Goal: Download file/media

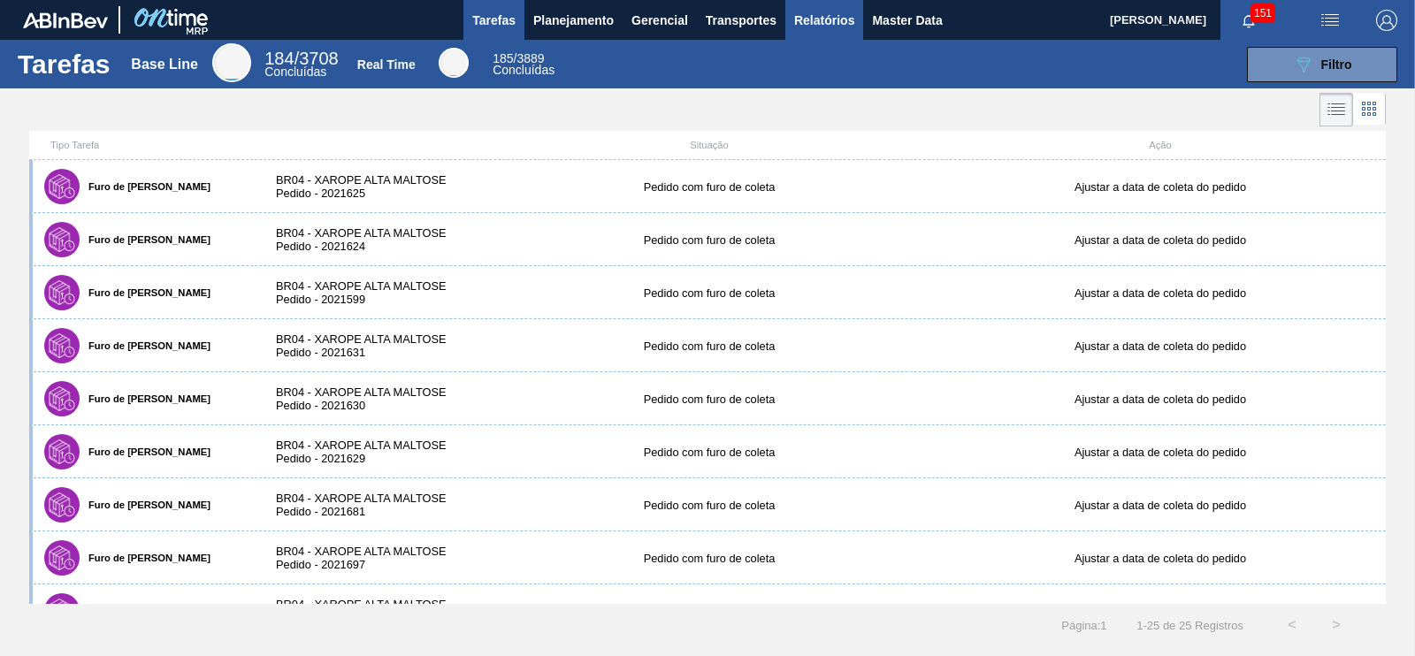
click at [816, 35] on button "Relatórios" at bounding box center [825, 20] width 78 height 40
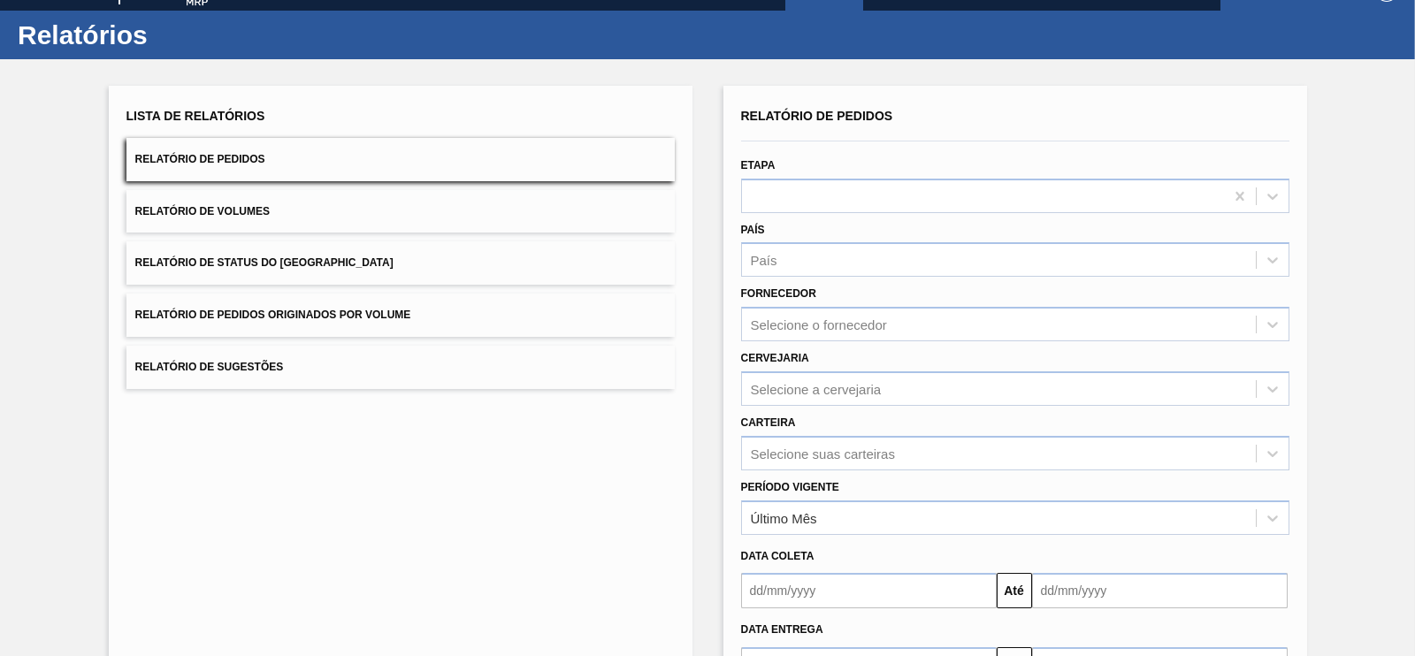
scroll to position [110, 0]
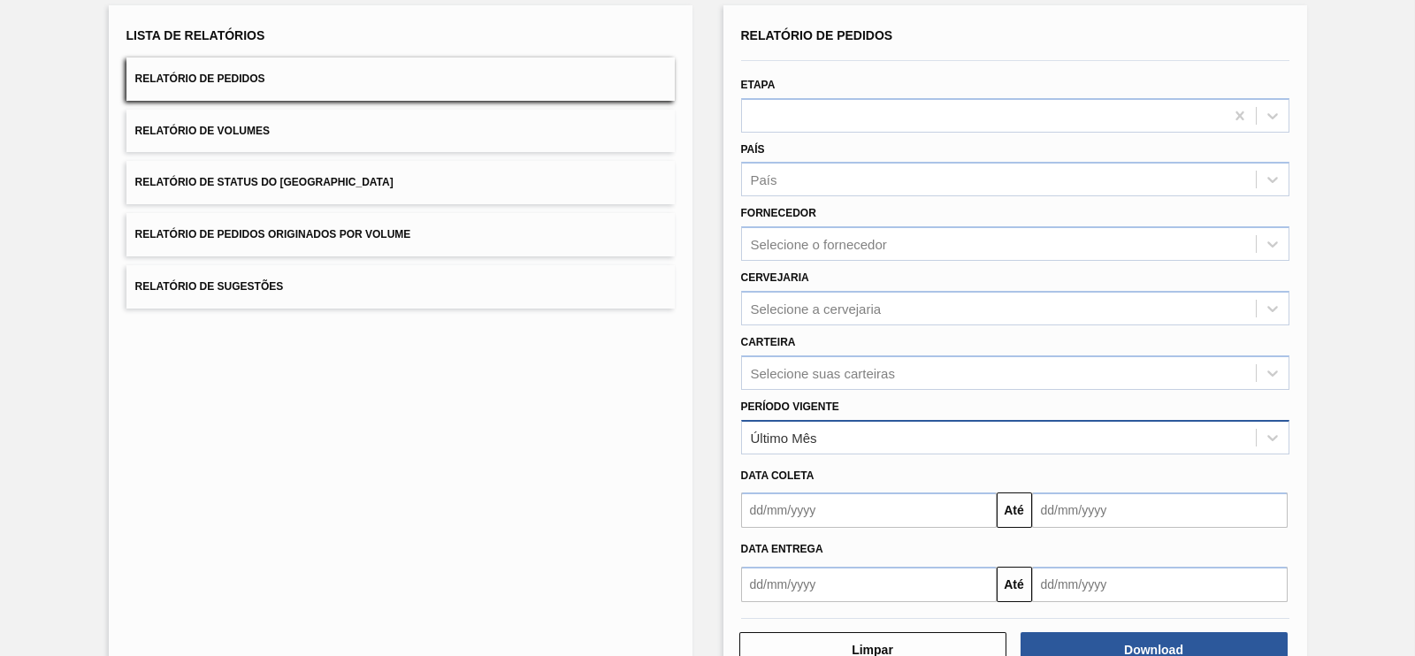
click at [858, 435] on div "Último Mês" at bounding box center [999, 438] width 514 height 26
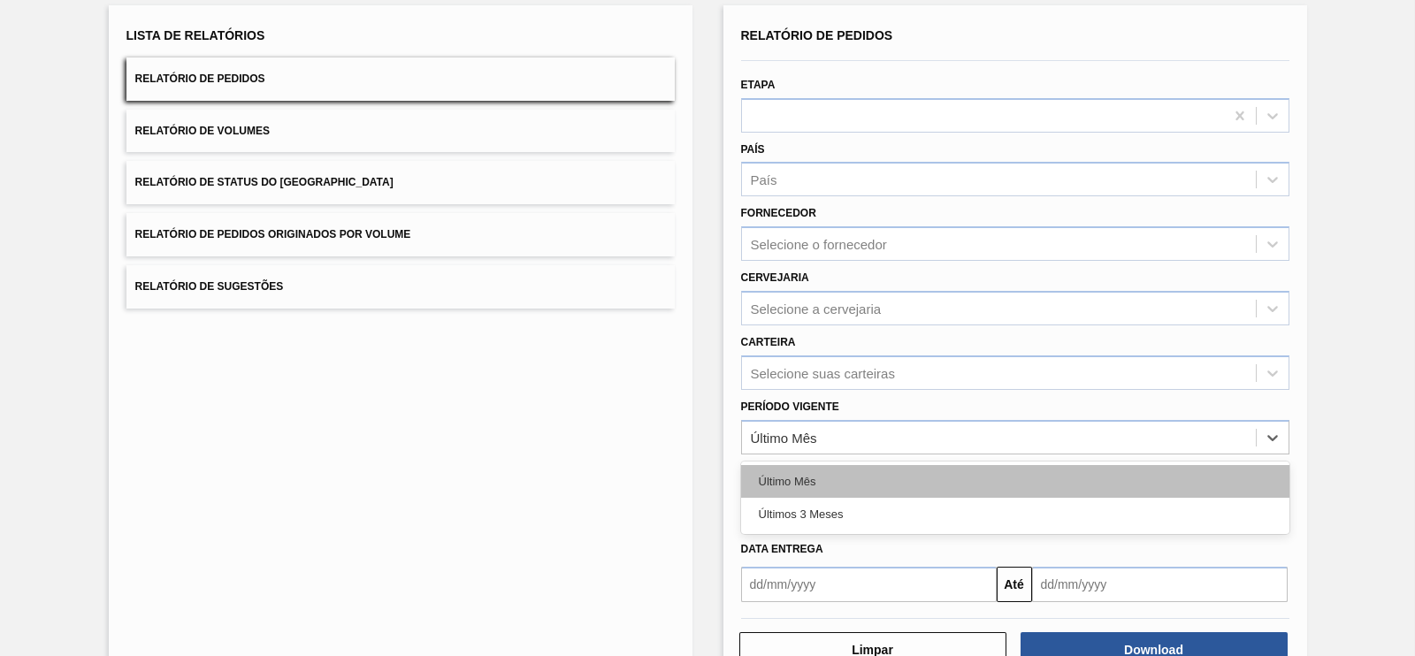
click at [860, 462] on div "Último Mês Últimos 3 Meses" at bounding box center [1015, 498] width 548 height 73
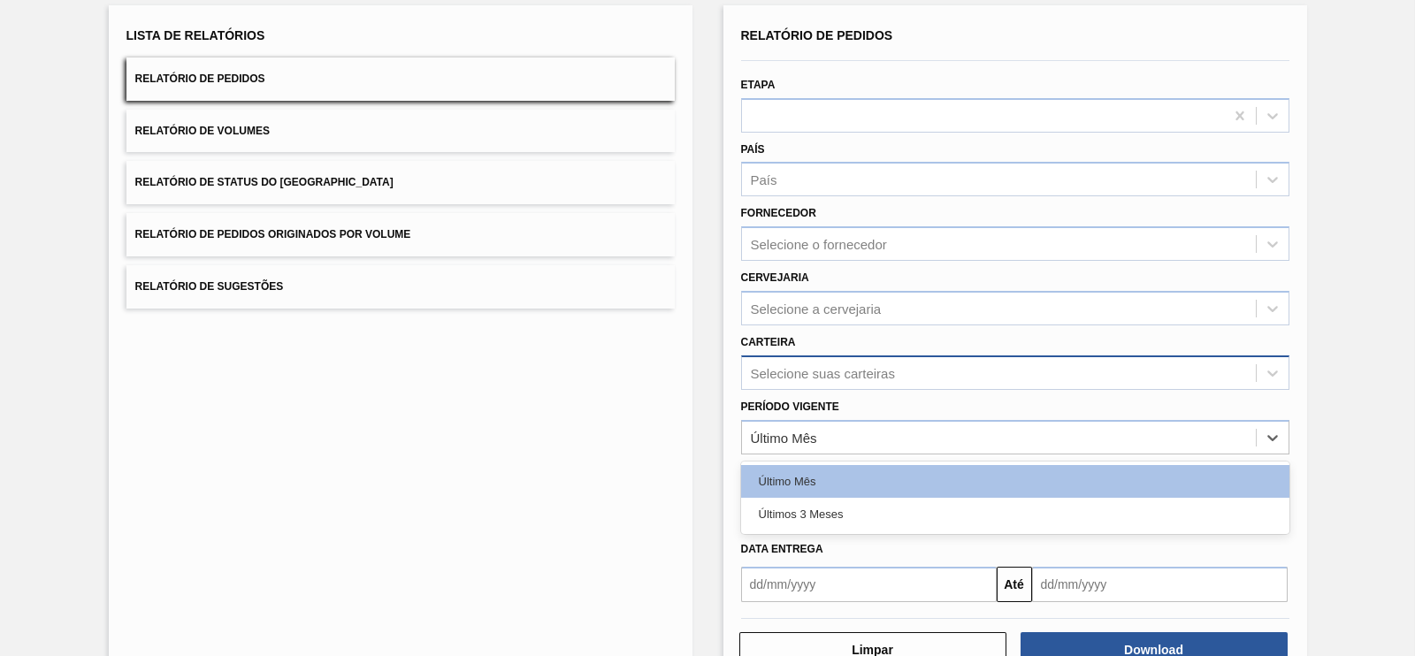
click at [842, 368] on div "Selecione suas carteiras" at bounding box center [823, 372] width 144 height 15
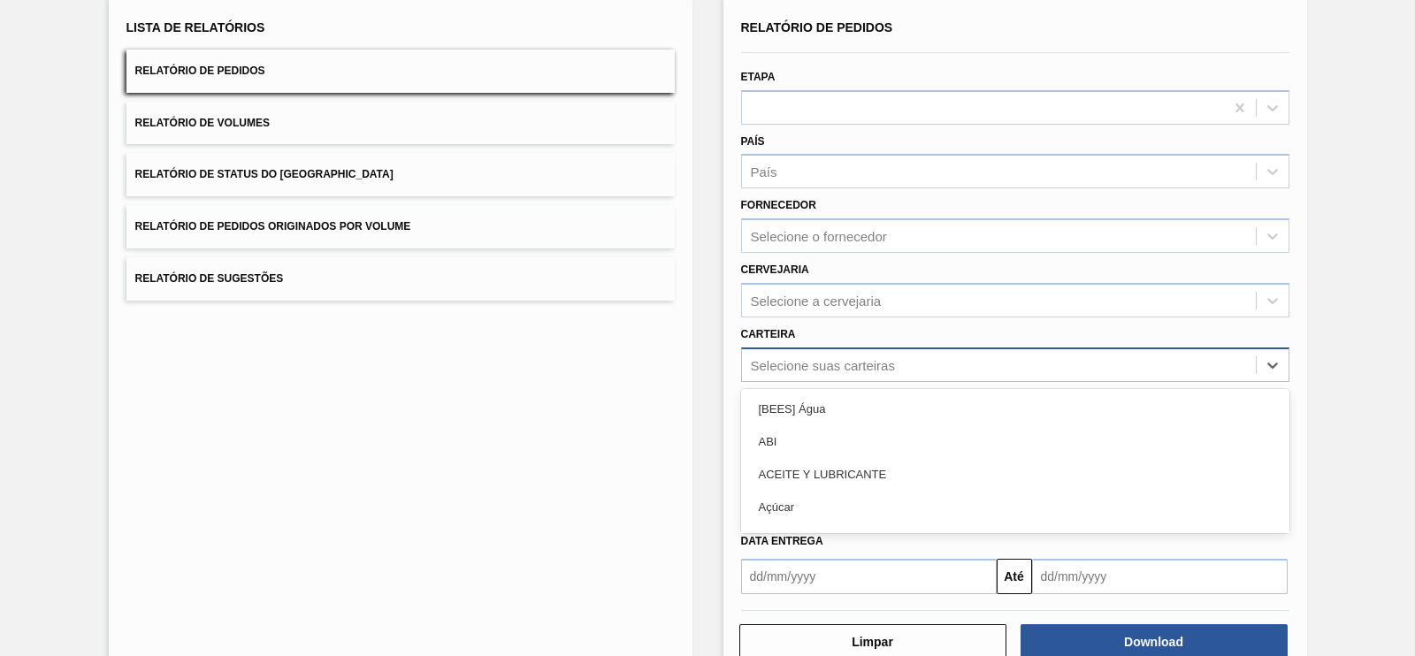
scroll to position [119, 0]
type input "ad"
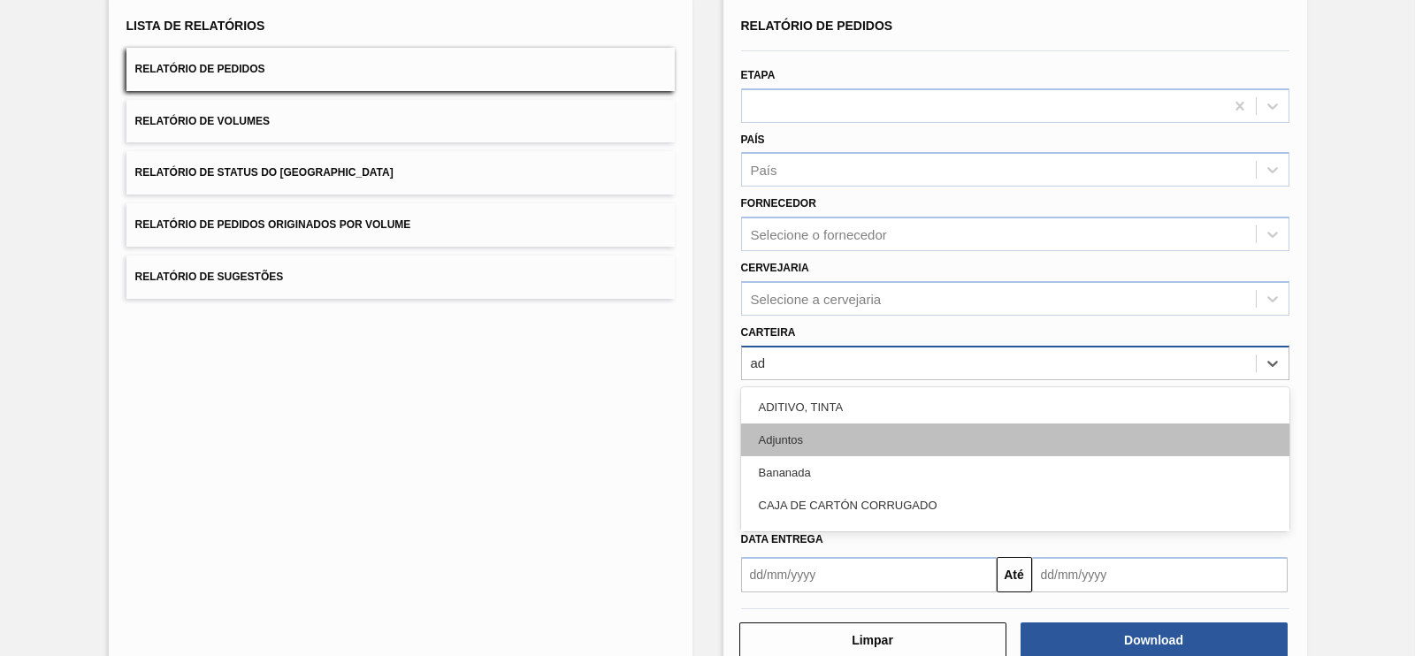
click at [787, 447] on div "Adjuntos" at bounding box center [1015, 440] width 548 height 33
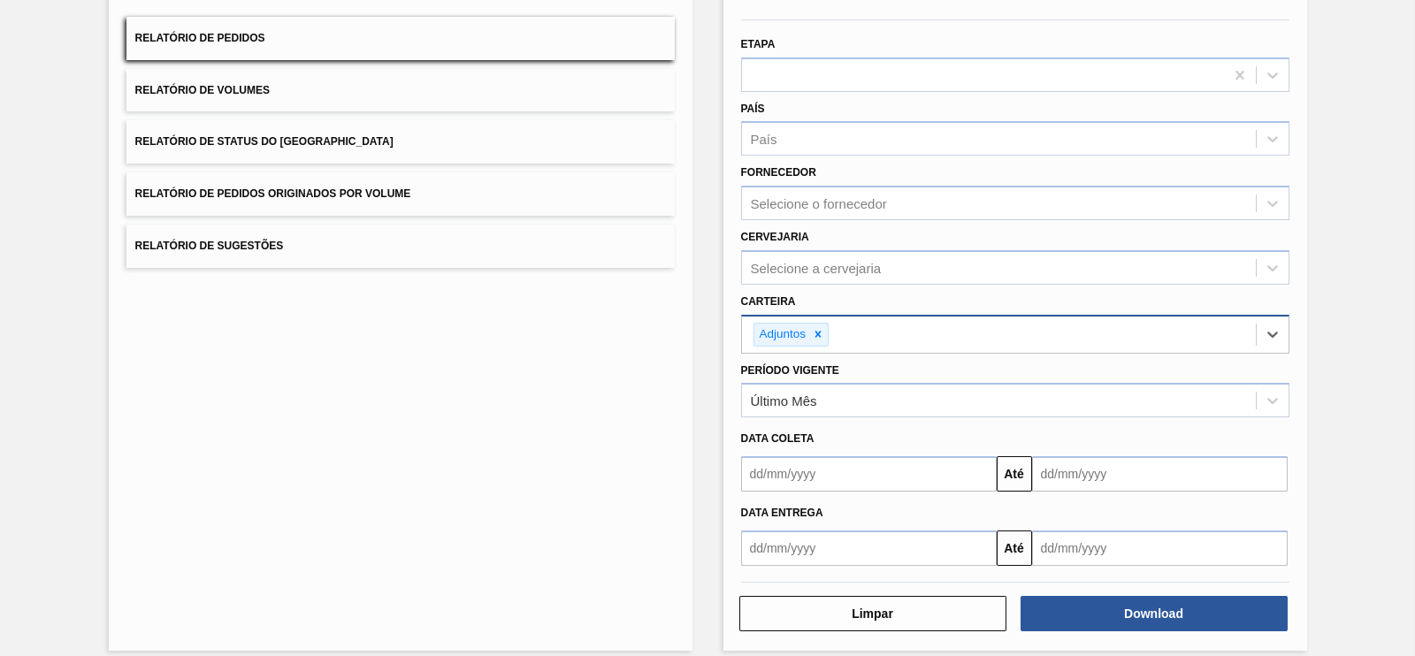
scroll to position [164, 0]
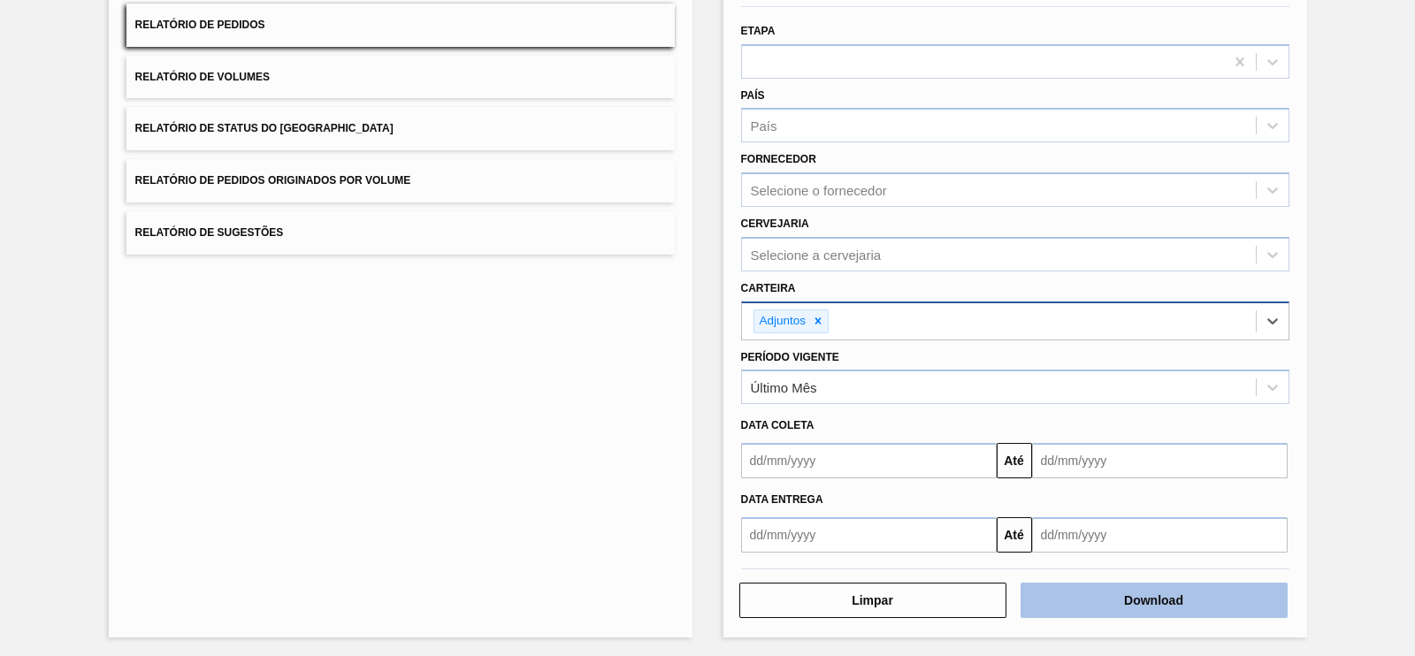
click at [1128, 583] on button "Download" at bounding box center [1154, 600] width 267 height 35
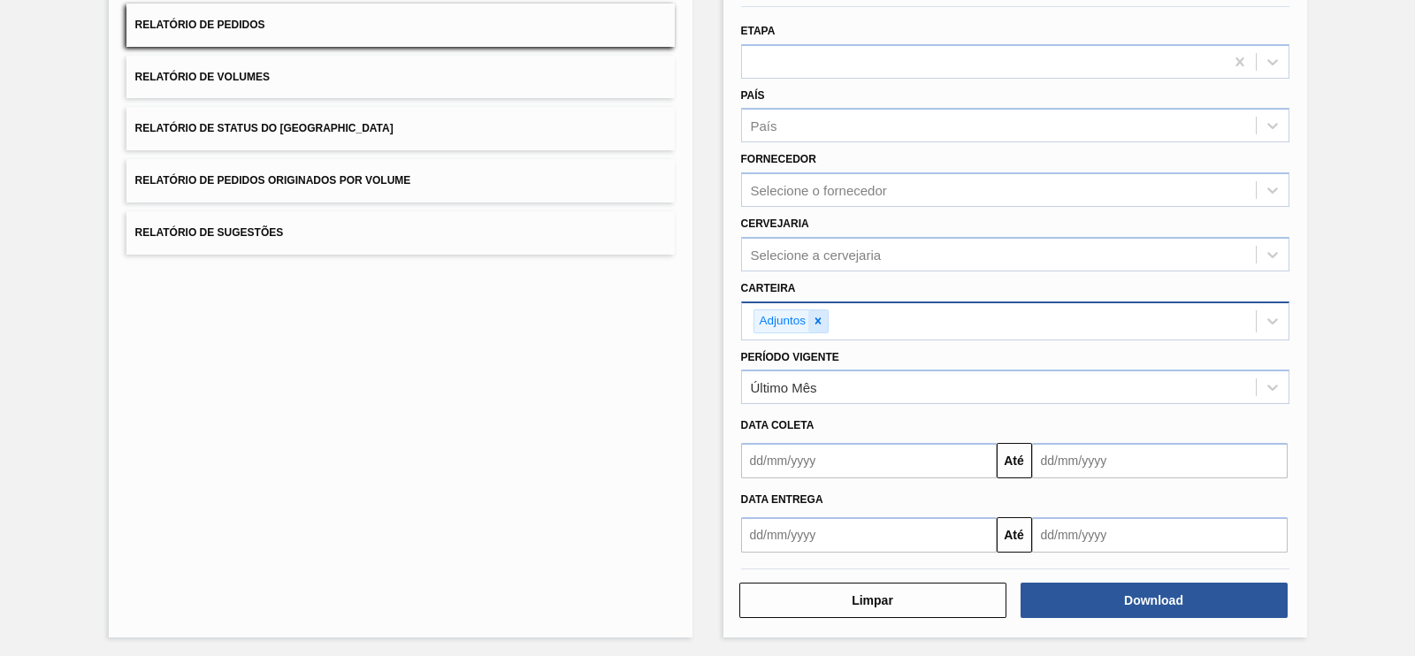
click at [817, 322] on icon at bounding box center [818, 321] width 12 height 12
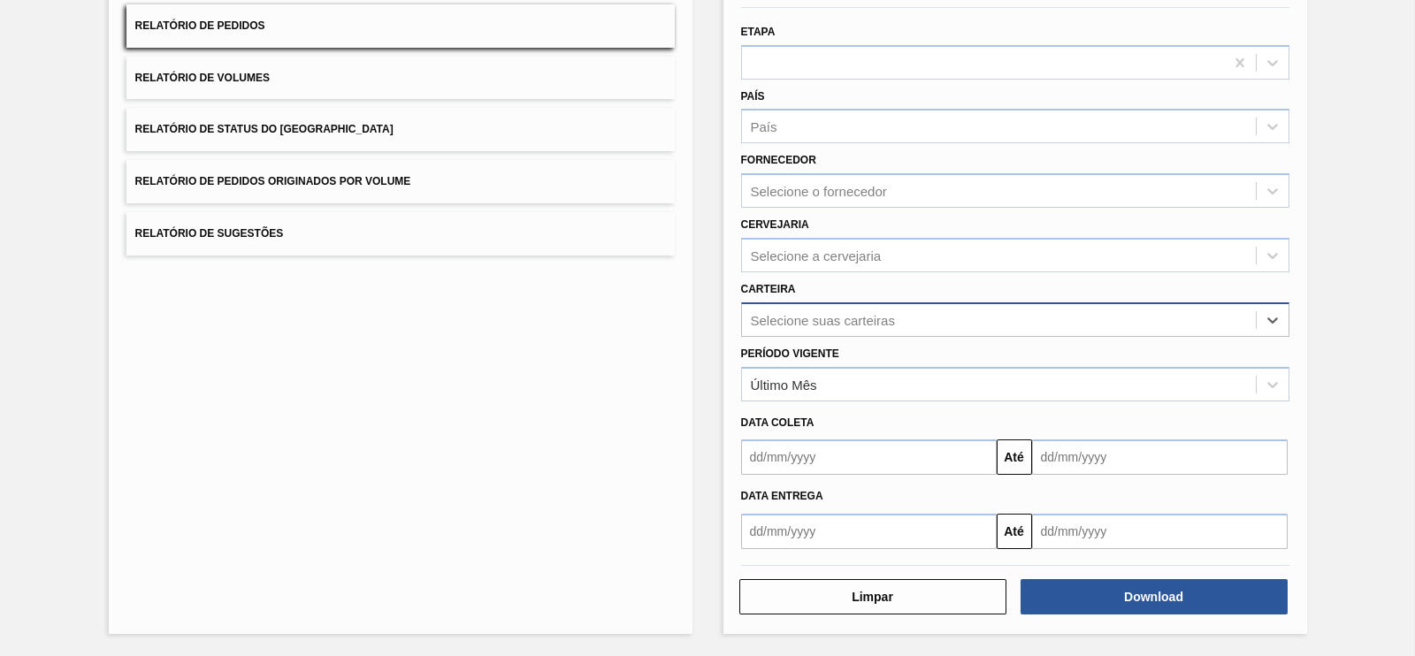
scroll to position [160, 0]
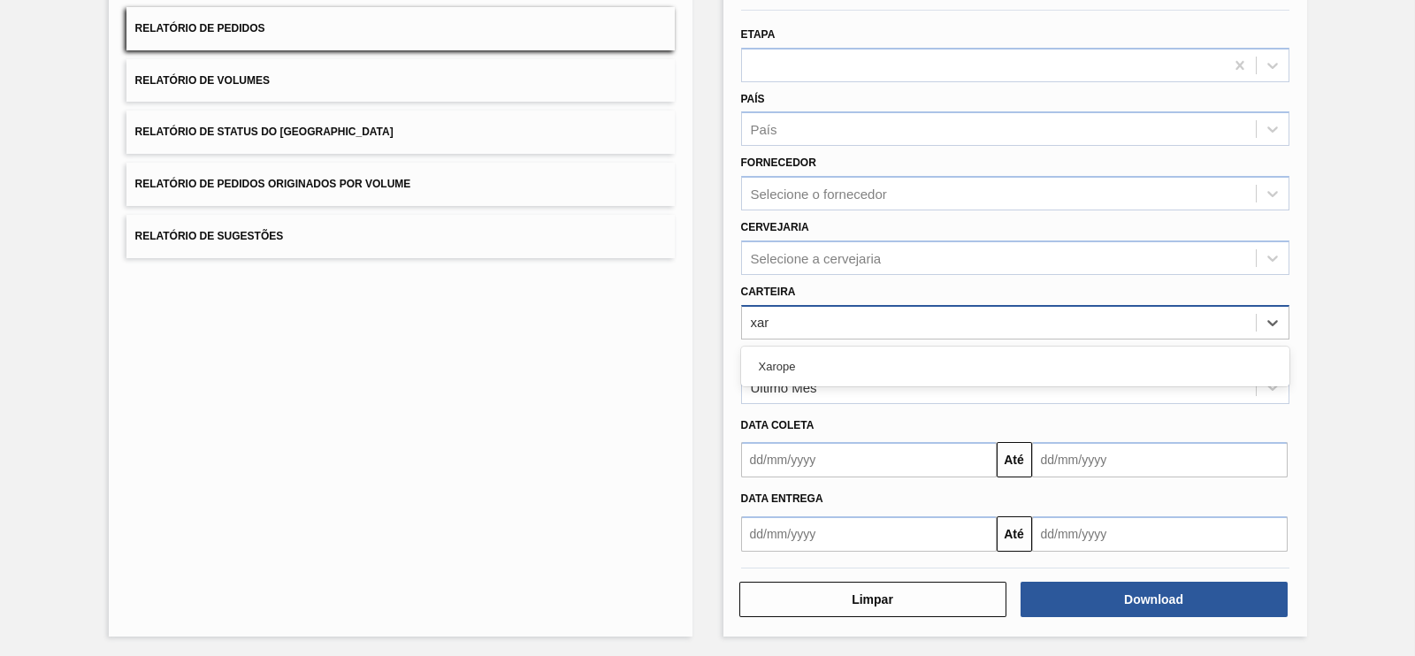
type input "xaro"
click at [766, 368] on div "Xarope" at bounding box center [1015, 366] width 548 height 33
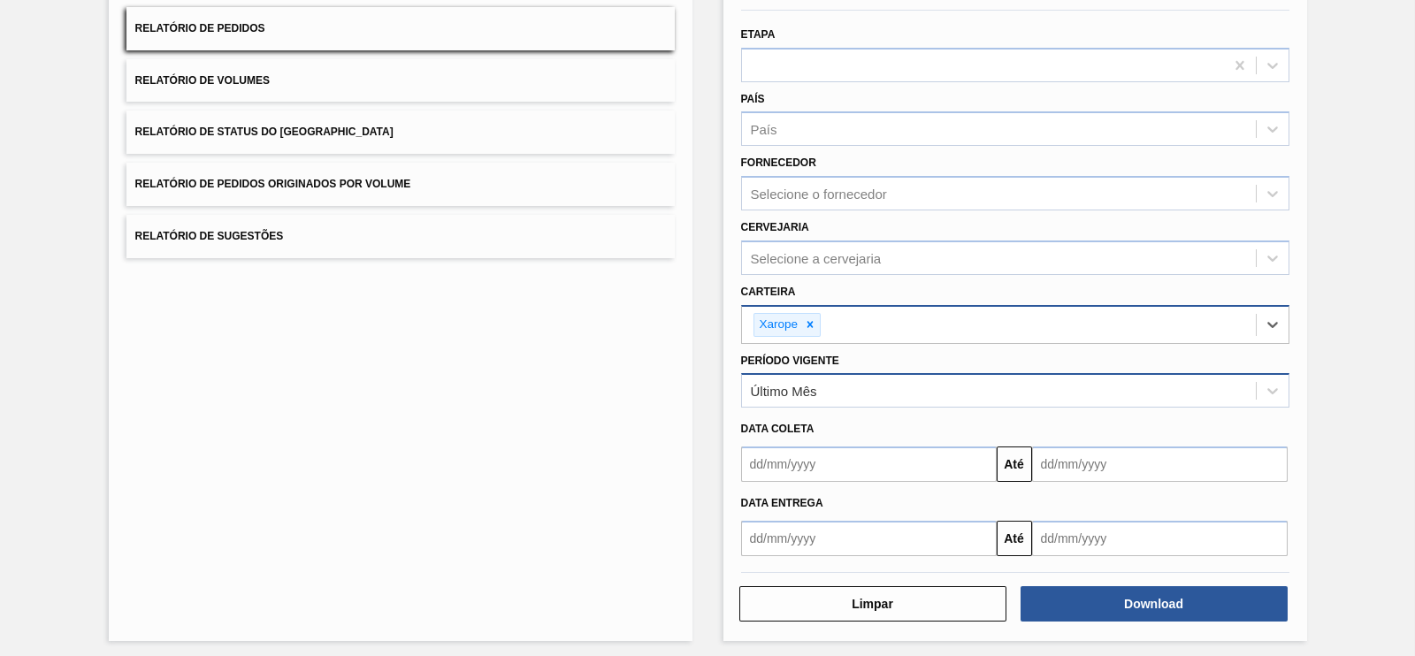
scroll to position [164, 0]
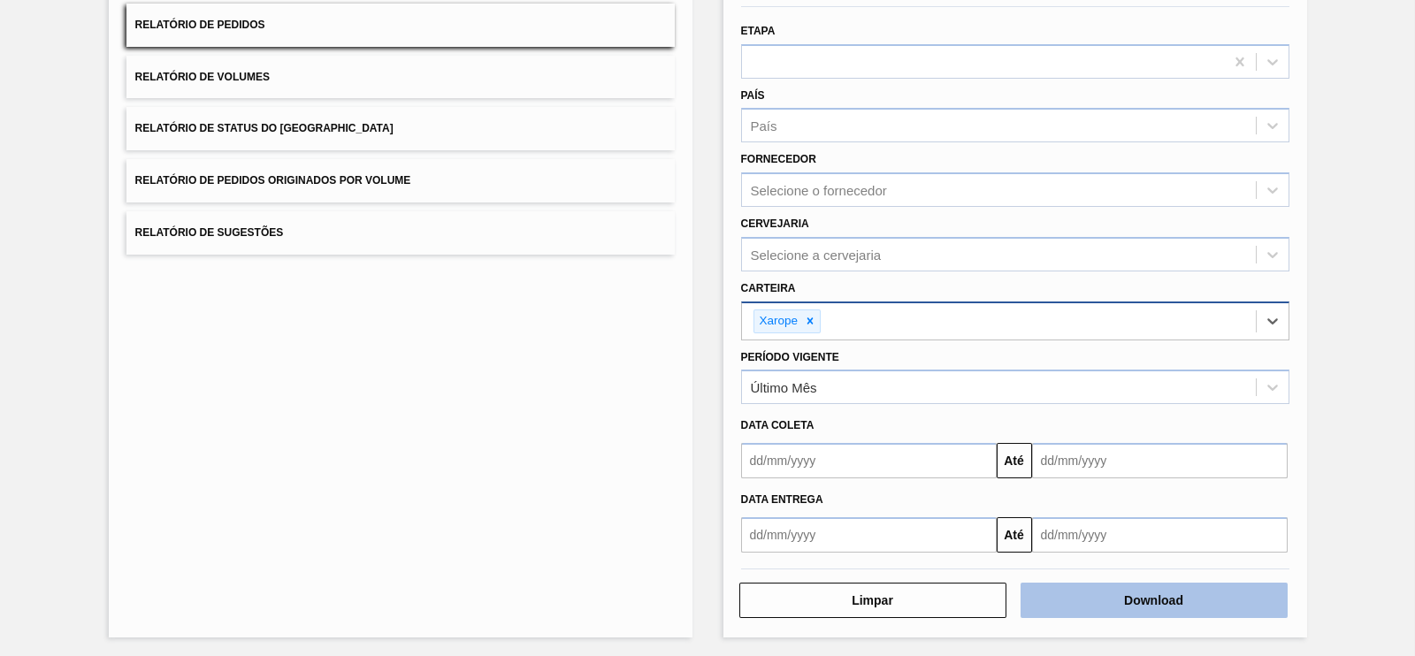
click at [1168, 583] on button "Download" at bounding box center [1154, 600] width 267 height 35
